Goal: Information Seeking & Learning: Learn about a topic

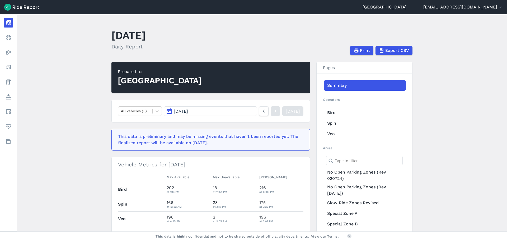
click at [12, 98] on link "Policy" at bounding box center [9, 97] width 10 height 10
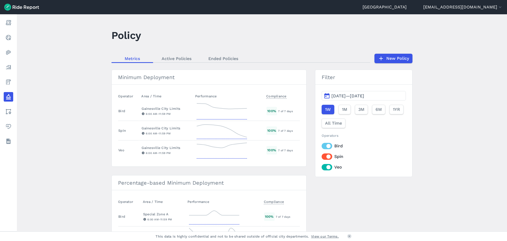
click at [401, 58] on link "New Policy" at bounding box center [394, 59] width 38 height 10
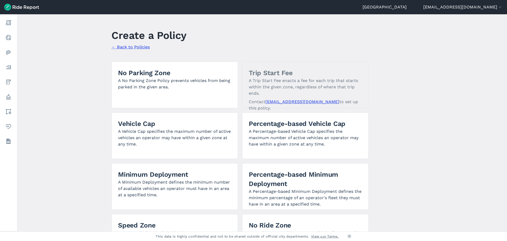
click at [119, 81] on p "A No Parking Zone Policy prevents vehicles from being parked in the given area." at bounding box center [174, 83] width 113 height 13
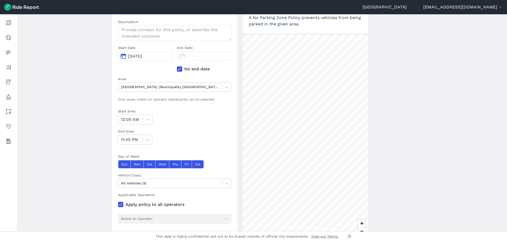
scroll to position [79, 0]
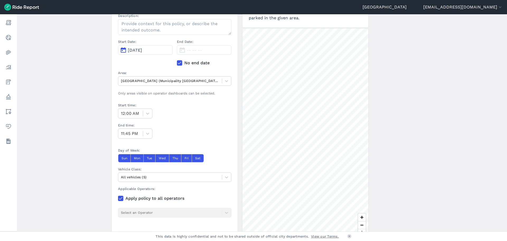
click at [133, 87] on div "Name: Description: Start Date: Oct 3, 2025 End Date: -- -- -- No end date Area:…" at bounding box center [174, 45] width 113 height 103
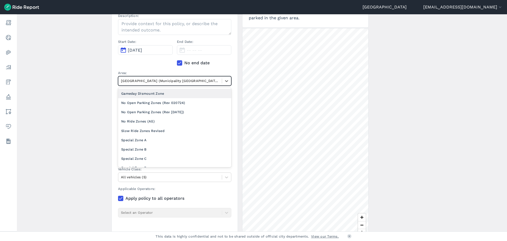
click at [135, 84] on div at bounding box center [170, 81] width 98 height 6
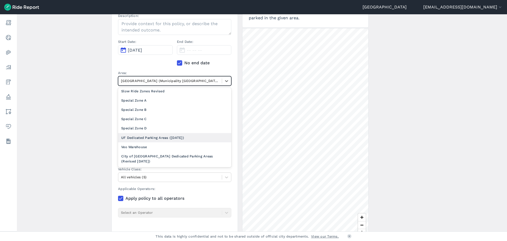
scroll to position [0, 0]
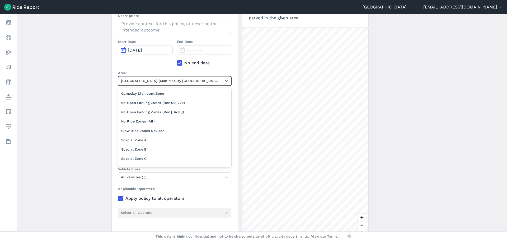
click at [88, 113] on main "Create a Policy ← Back to Policies Name: Description: Start Date: Oct 3, 2025 E…" at bounding box center [262, 122] width 490 height 217
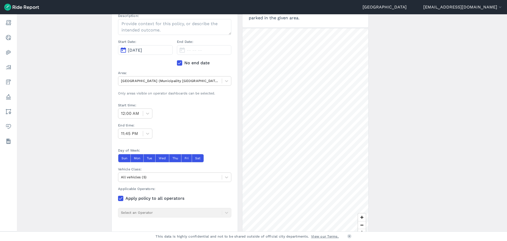
click at [15, 136] on nav "Report Realtime Heatmaps Analyze Fees Policy Areas Health Datasets" at bounding box center [8, 81] width 17 height 135
click at [13, 140] on link "Datasets" at bounding box center [9, 141] width 10 height 10
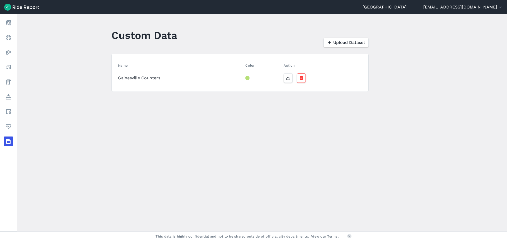
click at [13, 110] on link "Areas" at bounding box center [9, 112] width 10 height 10
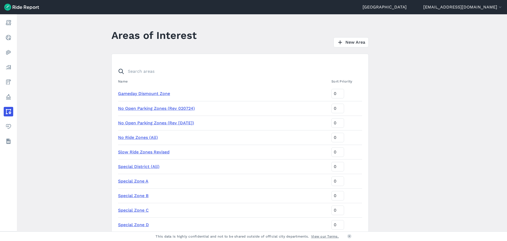
click at [350, 40] on link "New Area" at bounding box center [351, 42] width 35 height 10
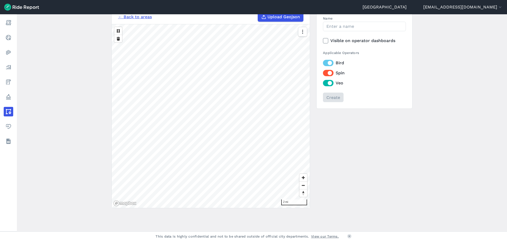
scroll to position [46, 0]
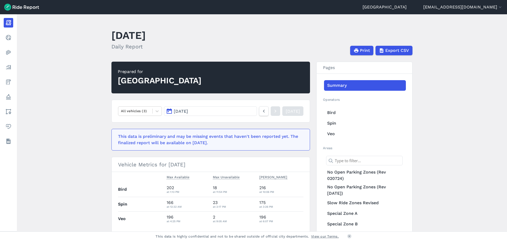
click at [60, 85] on main "October 2, 2025 Daily Report Print Export CSV Prepared for Gainesville All vehi…" at bounding box center [262, 122] width 490 height 217
click at [13, 69] on link "Analyze" at bounding box center [9, 67] width 10 height 10
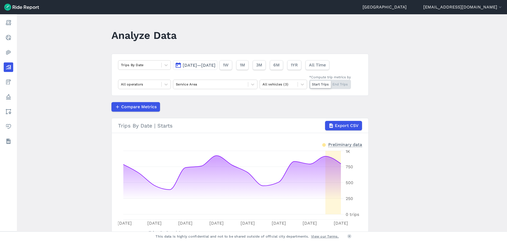
click at [245, 64] on span "1M" at bounding box center [242, 65] width 5 height 6
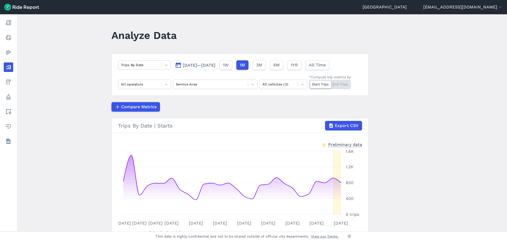
click at [216, 65] on span "Sep 5, 2025—Oct 2, 2025" at bounding box center [199, 65] width 33 height 5
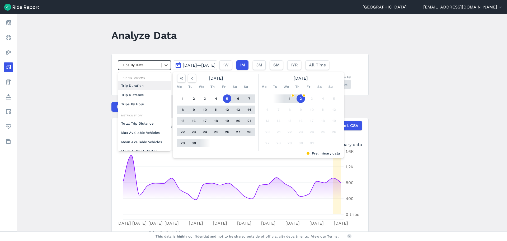
click at [131, 65] on div at bounding box center [140, 65] width 38 height 6
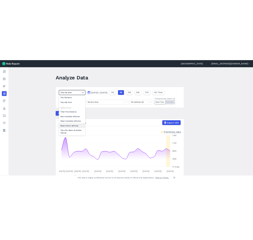
scroll to position [46, 0]
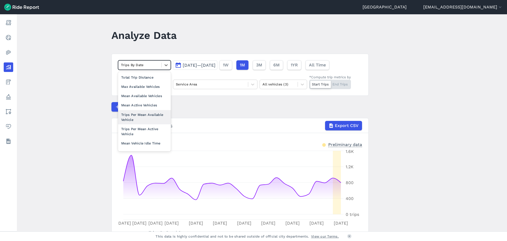
click at [68, 127] on main "Analyze Data option Trips Per Mean Available Vehicle focused, 0 of 2. 10 result…" at bounding box center [262, 122] width 490 height 217
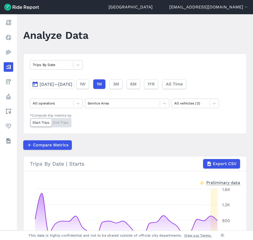
click at [66, 65] on div at bounding box center [52, 65] width 38 height 6
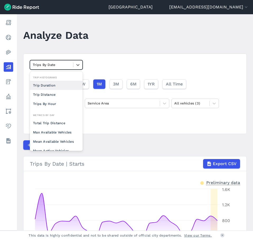
click at [69, 64] on div at bounding box center [52, 65] width 38 height 6
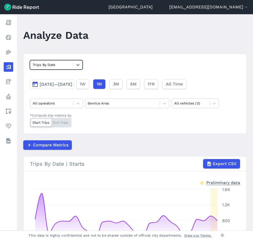
click at [71, 85] on span "Sep 5, 2025—Oct 2, 2025" at bounding box center [56, 84] width 33 height 5
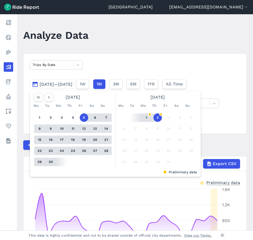
click at [49, 98] on use "button" at bounding box center [49, 97] width 2 height 3
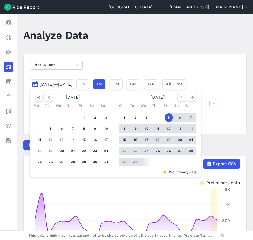
click at [49, 98] on use "button" at bounding box center [49, 97] width 2 height 3
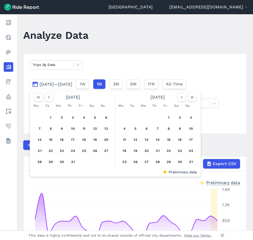
click at [49, 98] on use "button" at bounding box center [49, 97] width 2 height 3
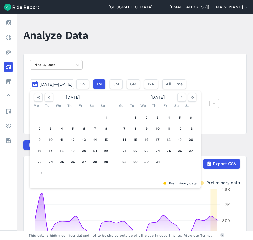
click at [104, 119] on button "1" at bounding box center [106, 118] width 8 height 8
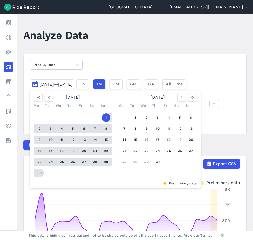
click at [43, 173] on button "30" at bounding box center [39, 173] width 8 height 8
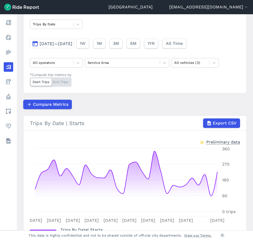
scroll to position [26, 0]
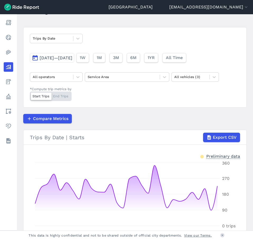
click at [72, 60] on span "Jun 1, 2025—Jun 30, 2025" at bounding box center [56, 57] width 33 height 5
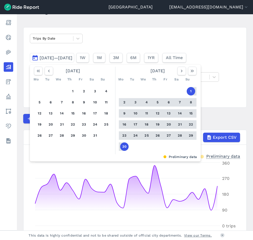
click at [179, 71] on icon "button" at bounding box center [181, 70] width 5 height 5
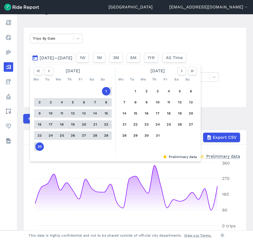
click at [133, 91] on button "1" at bounding box center [135, 91] width 8 height 8
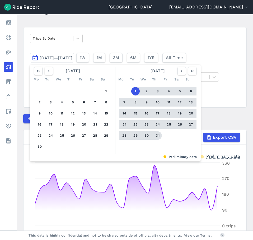
click at [157, 137] on button "31" at bounding box center [158, 136] width 8 height 8
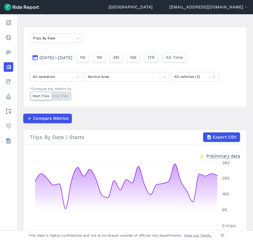
scroll to position [26, 0]
click at [72, 57] on span "Jul 1, 2025—Jul 31, 2025" at bounding box center [56, 57] width 33 height 5
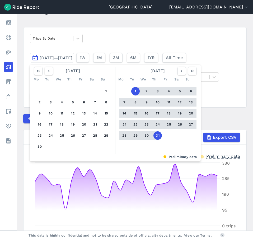
click at [180, 69] on icon "button" at bounding box center [181, 70] width 5 height 5
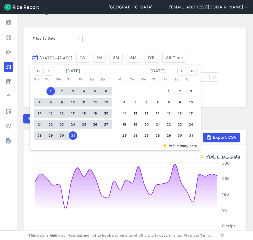
click at [168, 91] on button "1" at bounding box center [169, 91] width 8 height 8
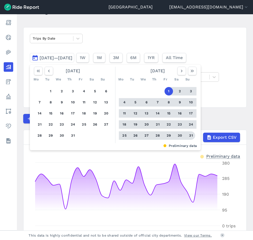
click at [193, 134] on button "31" at bounding box center [191, 136] width 8 height 8
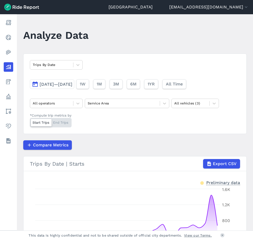
click at [74, 87] on button "Aug 1, 2025—Aug 31, 2025" at bounding box center [52, 85] width 44 height 10
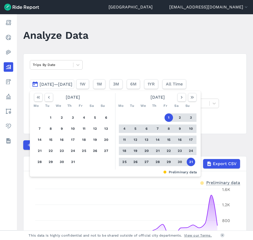
click at [182, 96] on icon "button" at bounding box center [181, 97] width 5 height 5
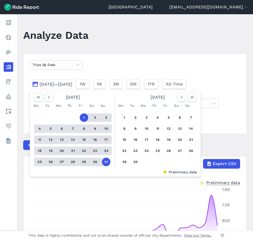
click at [127, 116] on button "1" at bounding box center [124, 118] width 8 height 8
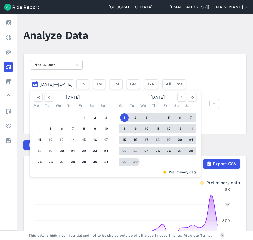
click at [134, 162] on button "30" at bounding box center [135, 162] width 8 height 8
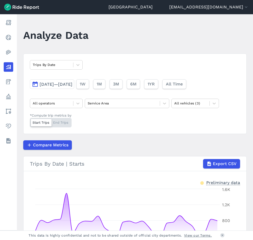
click at [125, 134] on div "Trips By Date Sep 1, 2025—Sep 30, 2025 1W 1M 3M 6M 1YR All Time All operators S…" at bounding box center [135, 94] width 224 height 81
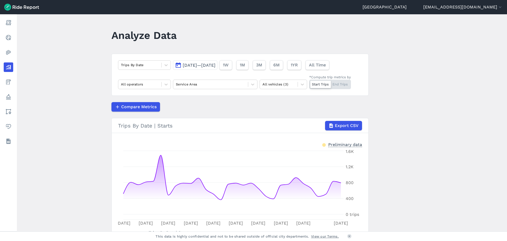
click at [185, 66] on span "[DATE]—[DATE]" at bounding box center [199, 65] width 33 height 5
